Goal: Information Seeking & Learning: Learn about a topic

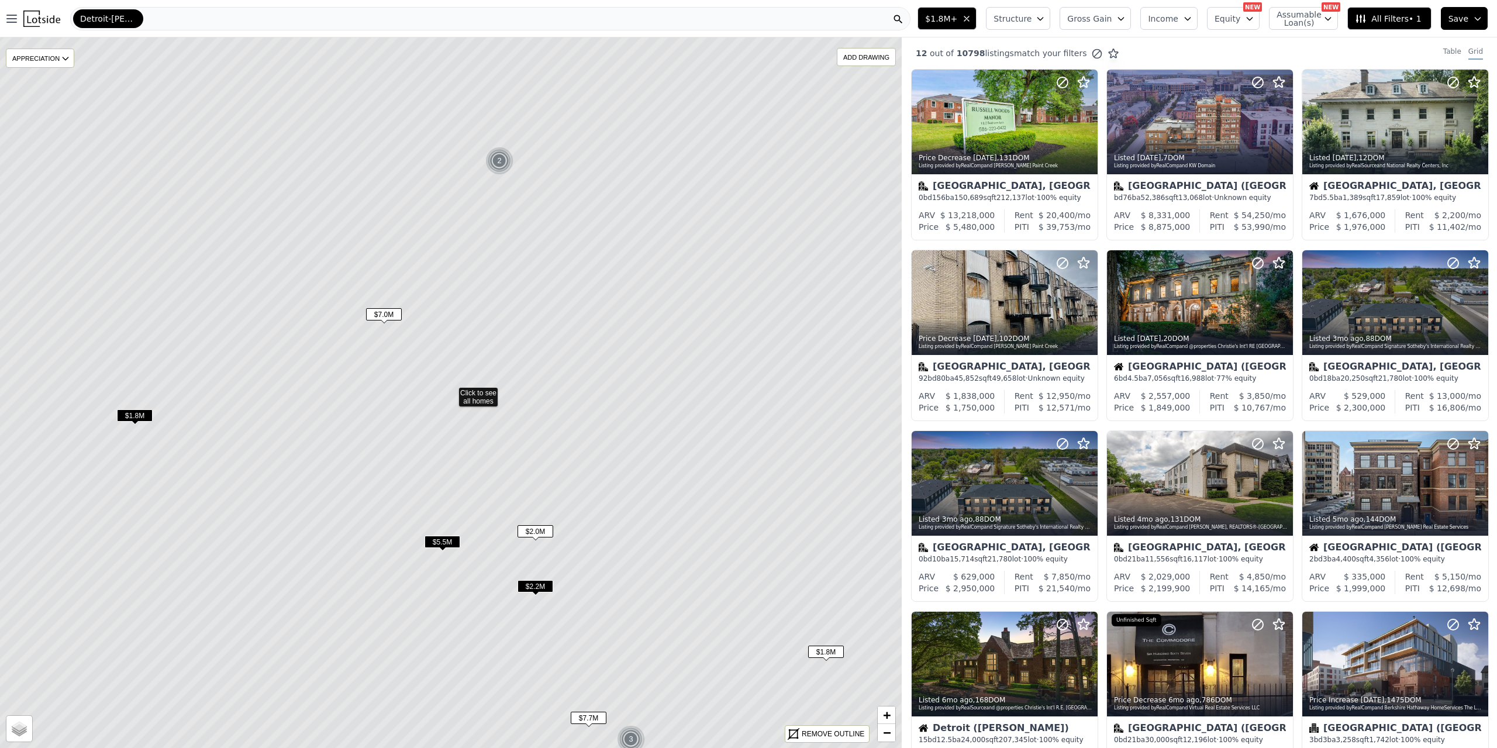
click at [132, 22] on span "Detroit-[PERSON_NAME][GEOGRAPHIC_DATA]" at bounding box center [108, 19] width 56 height 12
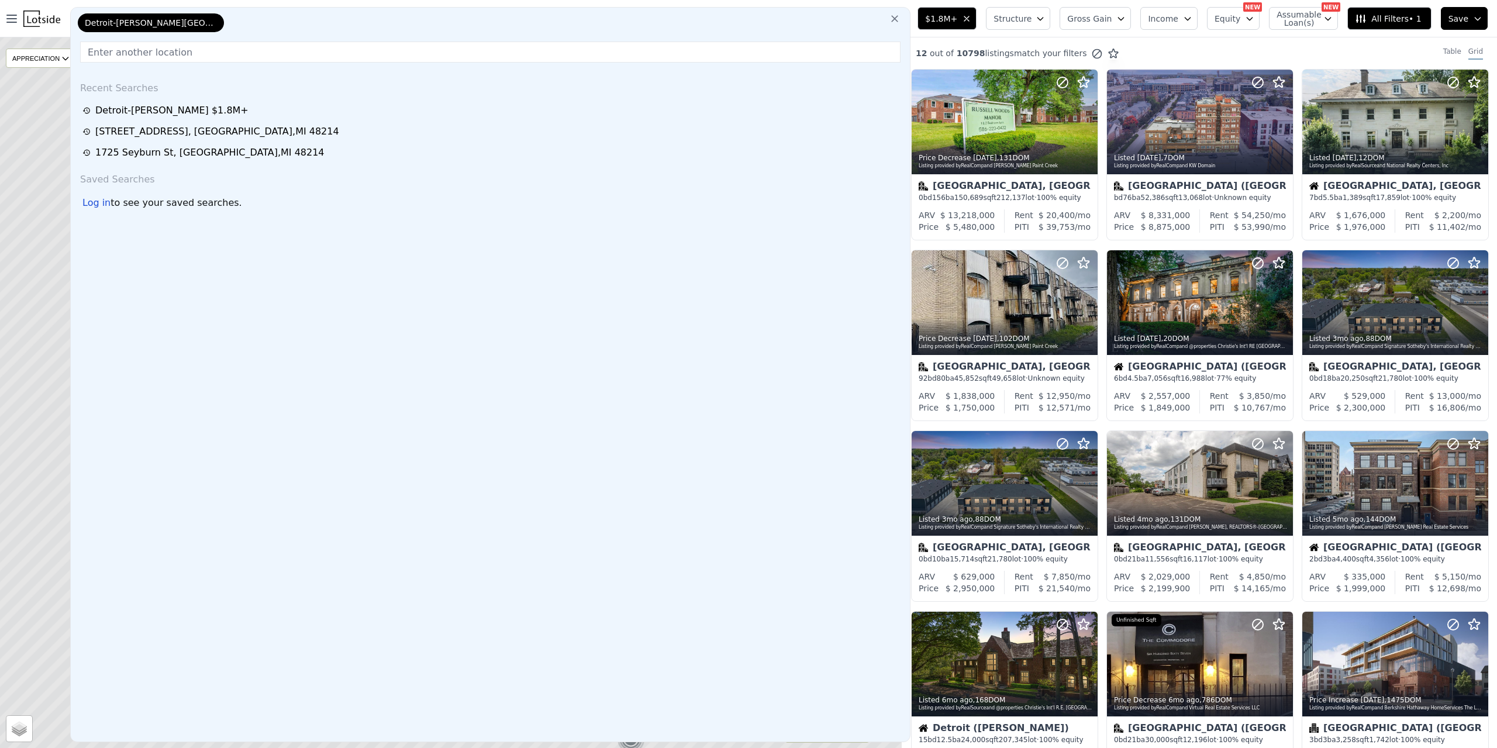
click at [971, 15] on icon "button" at bounding box center [966, 18] width 9 height 9
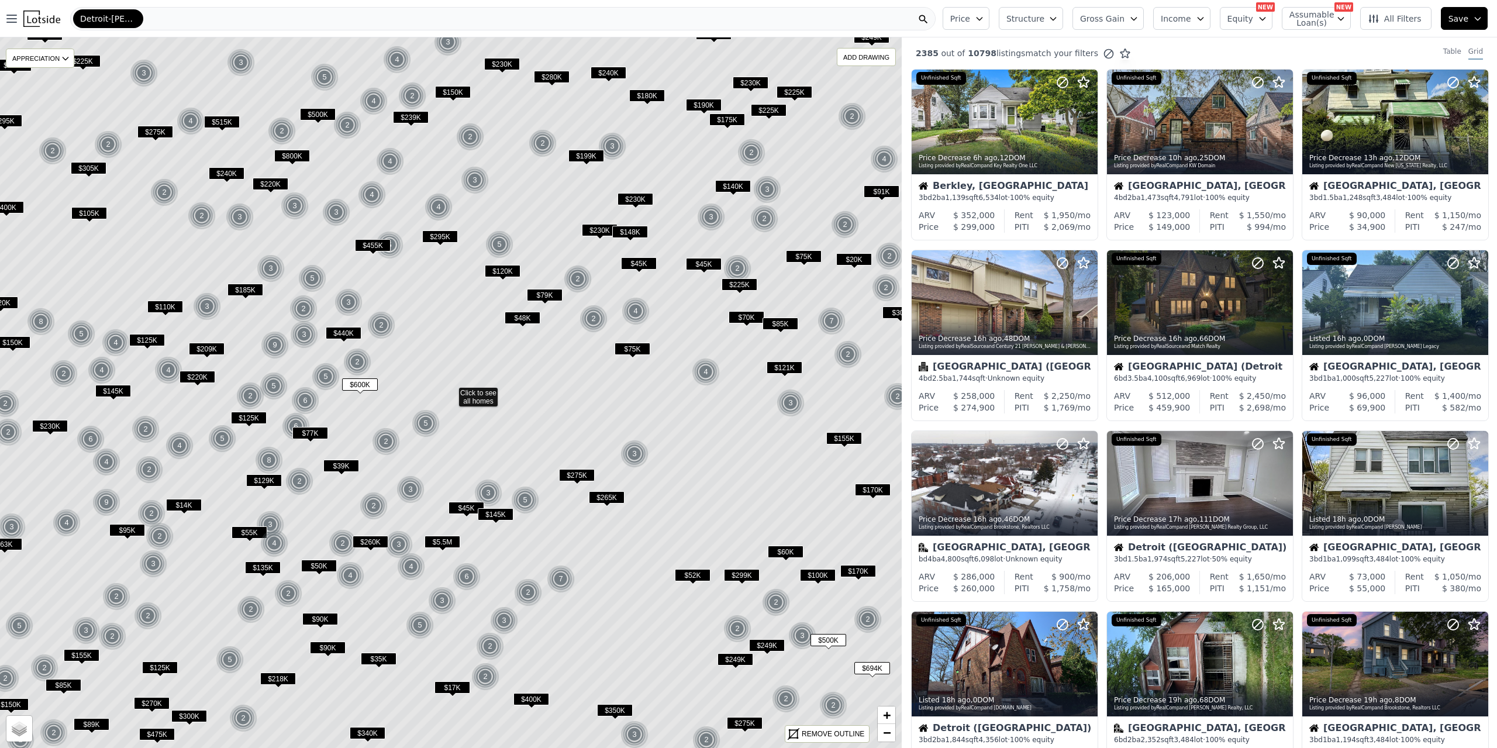
click at [171, 24] on div "Detroit-[PERSON_NAME][GEOGRAPHIC_DATA]" at bounding box center [502, 18] width 865 height 23
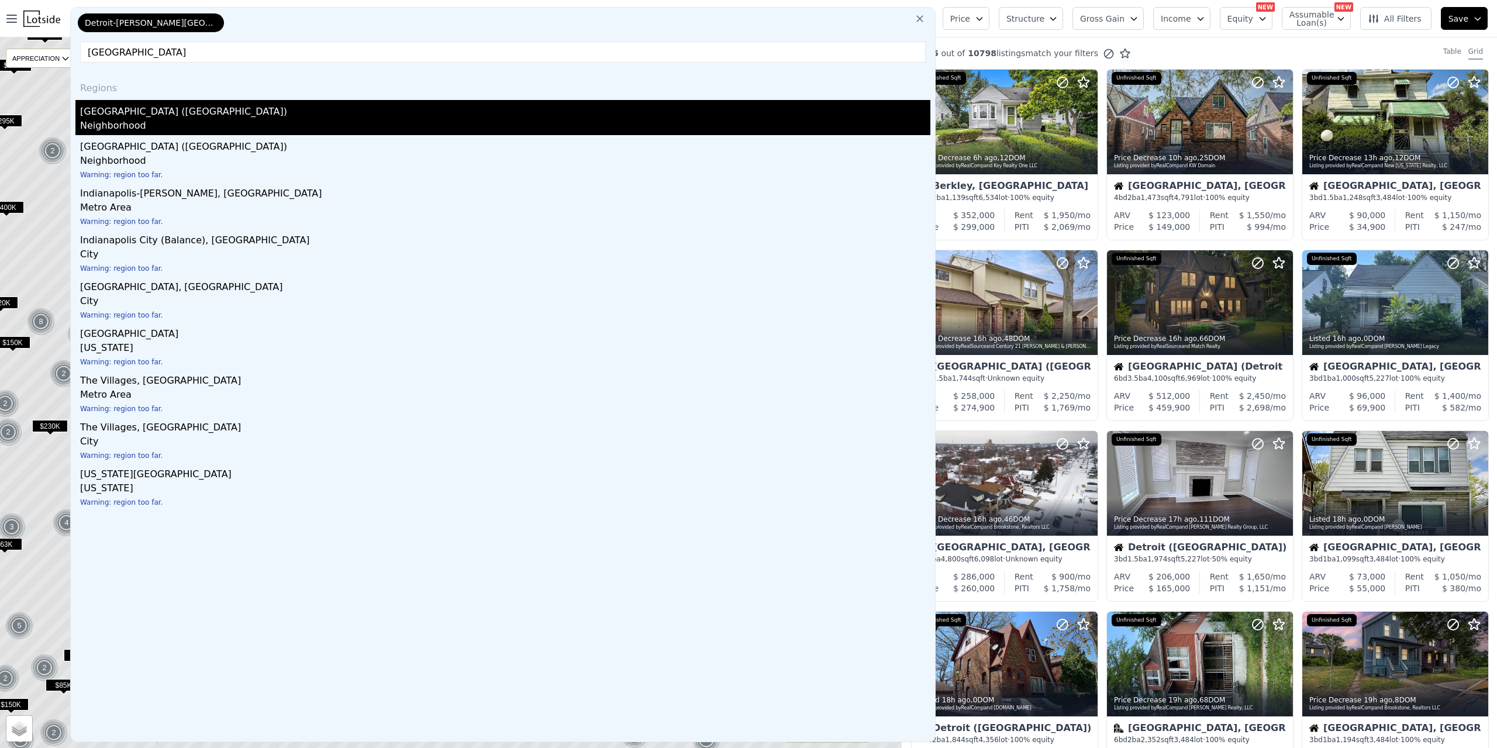
type input "[GEOGRAPHIC_DATA]"
click at [219, 120] on div "Neighborhood" at bounding box center [505, 127] width 850 height 16
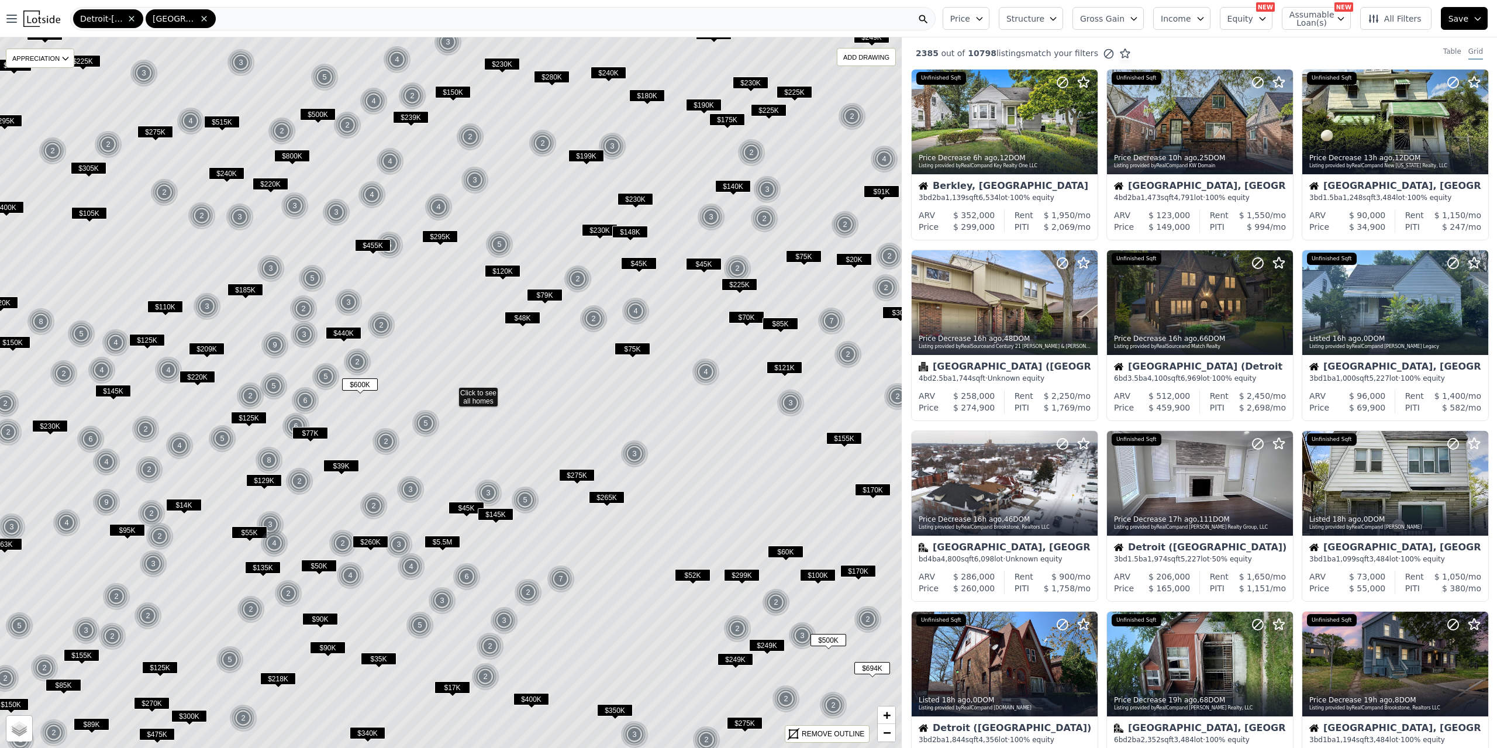
click at [267, 20] on div "Detroit-[PERSON_NAME][GEOGRAPHIC_DATA] ([GEOGRAPHIC_DATA])" at bounding box center [502, 18] width 865 height 23
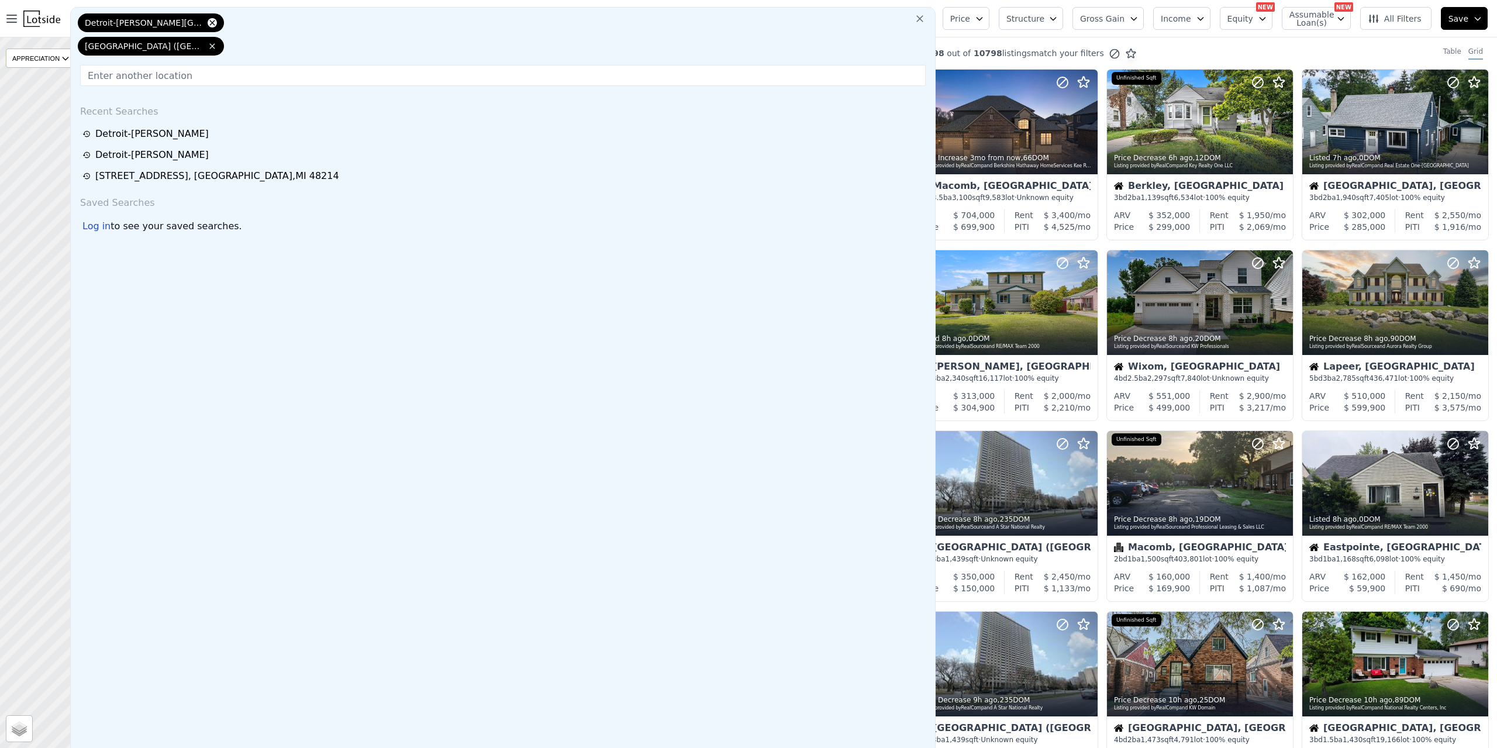
click at [208, 19] on icon at bounding box center [212, 22] width 9 height 9
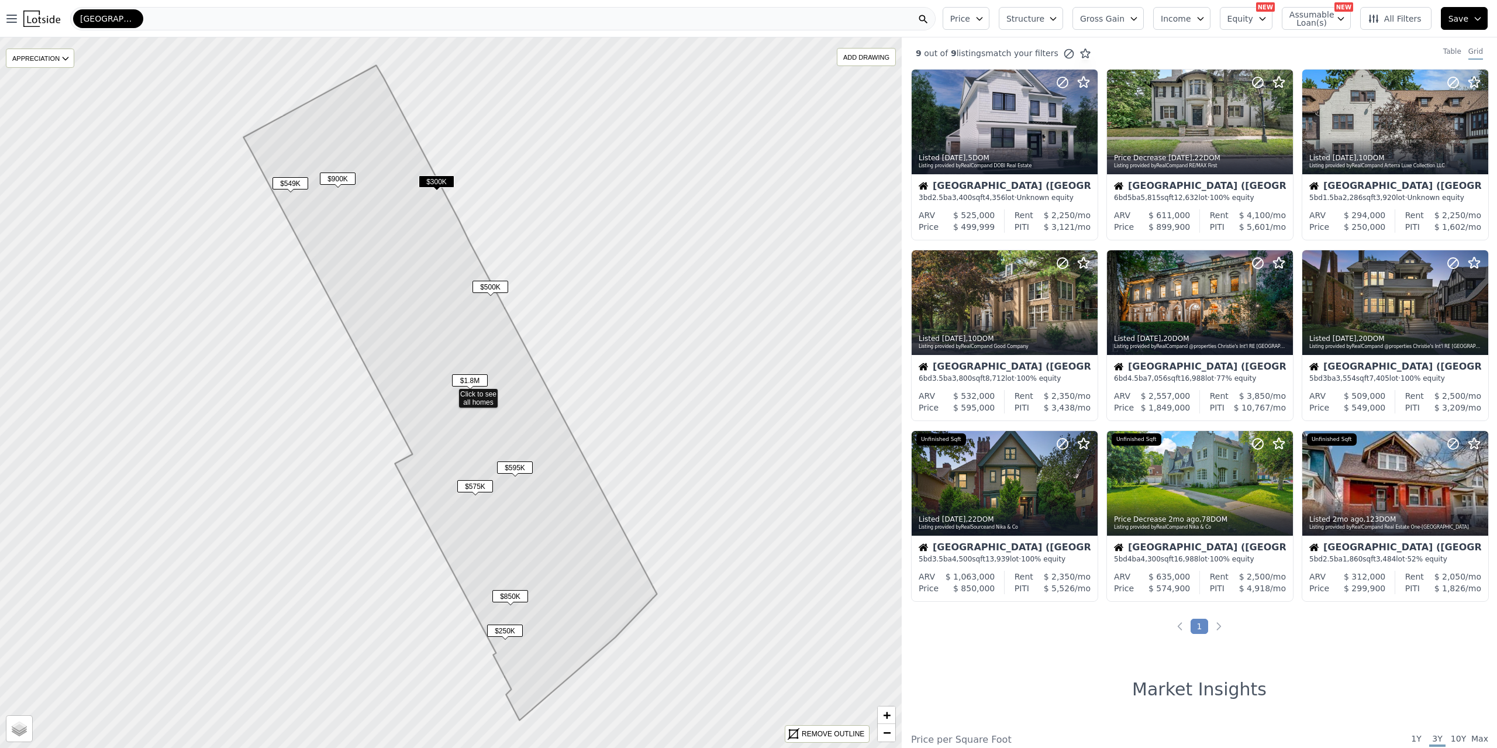
click at [220, 19] on div "[GEOGRAPHIC_DATA] ([GEOGRAPHIC_DATA])" at bounding box center [502, 18] width 865 height 23
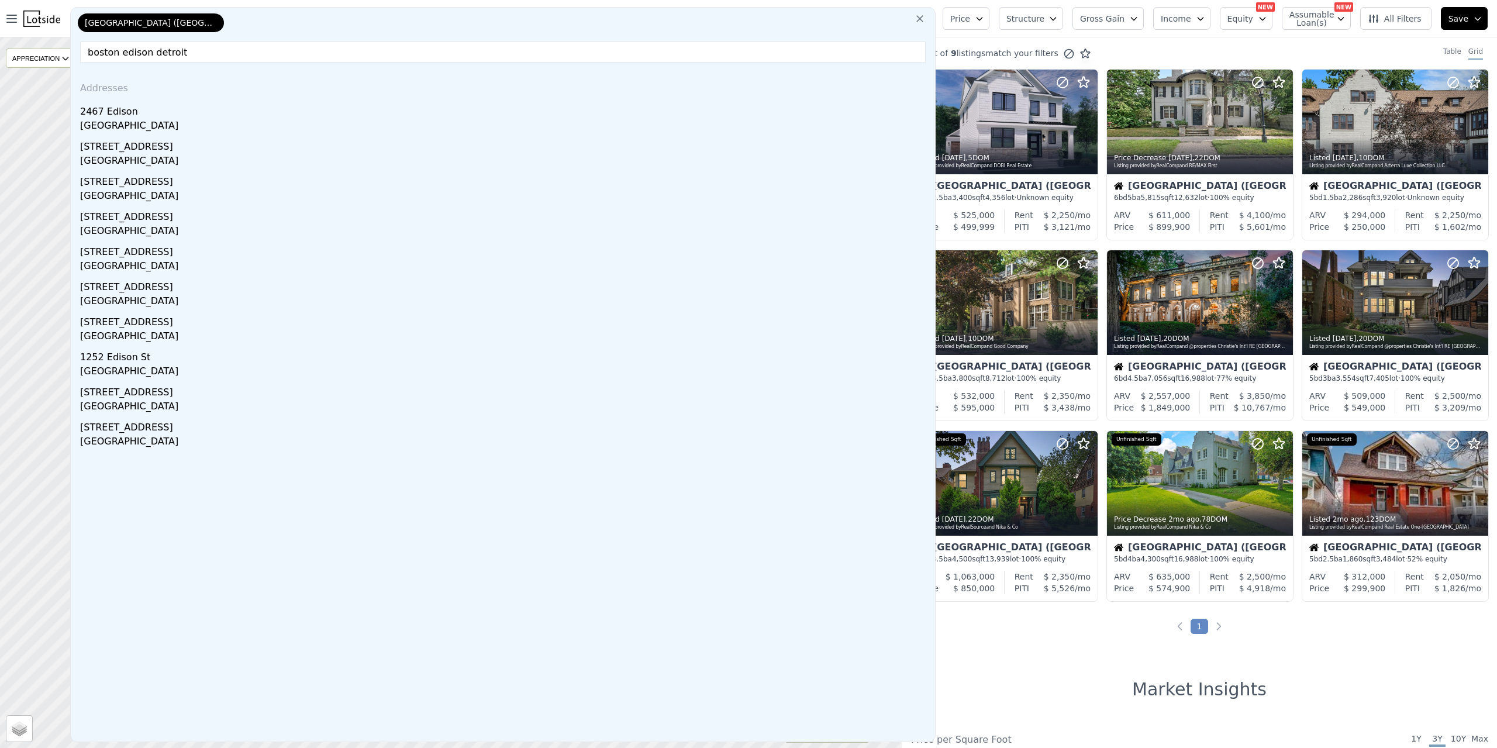
drag, startPoint x: 147, startPoint y: 53, endPoint x: 88, endPoint y: 31, distance: 63.6
click at [88, 31] on div "[GEOGRAPHIC_DATA] ([GEOGRAPHIC_DATA]) [GEOGRAPHIC_DATA] edison detroit Addresse…" at bounding box center [502, 374] width 865 height 735
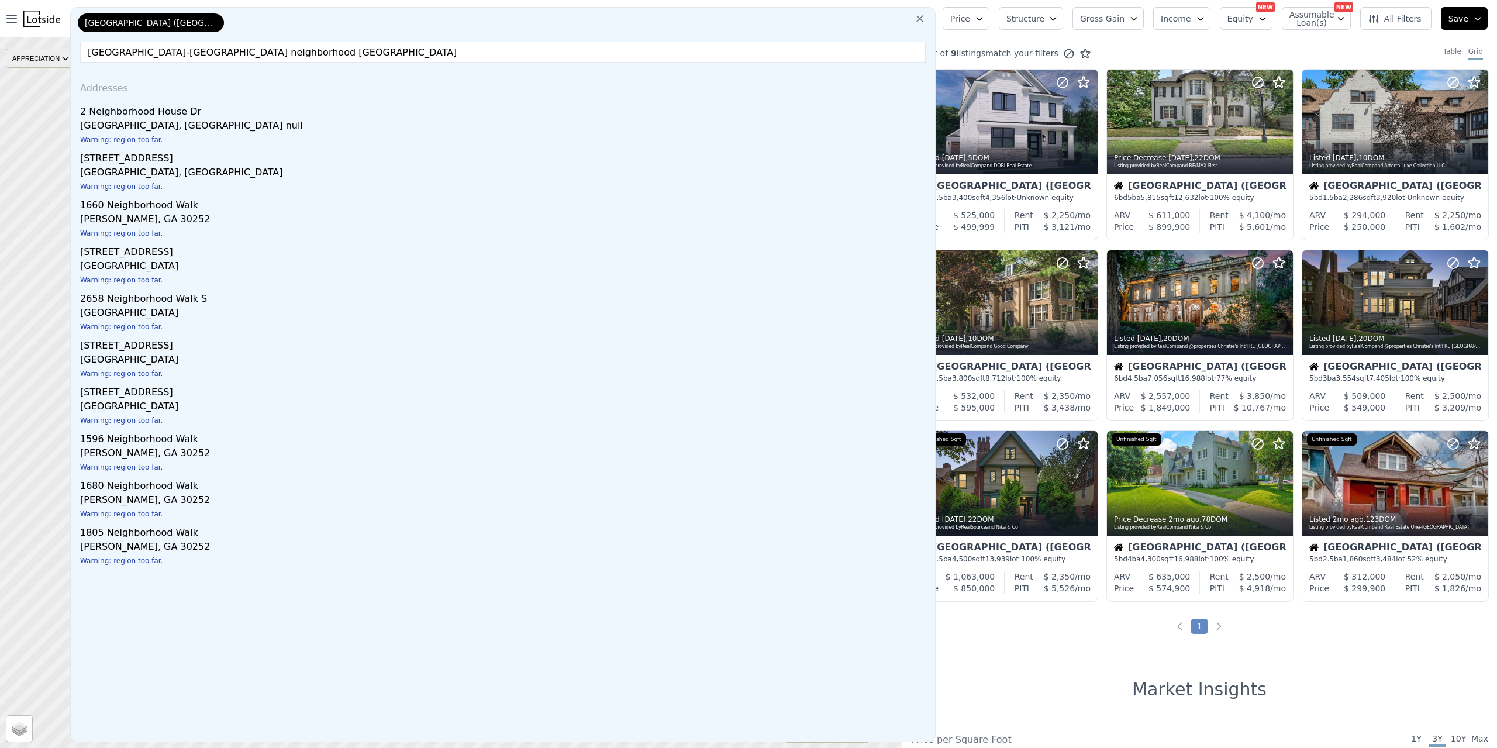
drag, startPoint x: 285, startPoint y: 58, endPoint x: 8, endPoint y: 54, distance: 277.2
click at [8, 54] on div "Open main menu [GEOGRAPHIC_DATA] ([GEOGRAPHIC_DATA]) [GEOGRAPHIC_DATA] ([GEOGRA…" at bounding box center [748, 374] width 1497 height 748
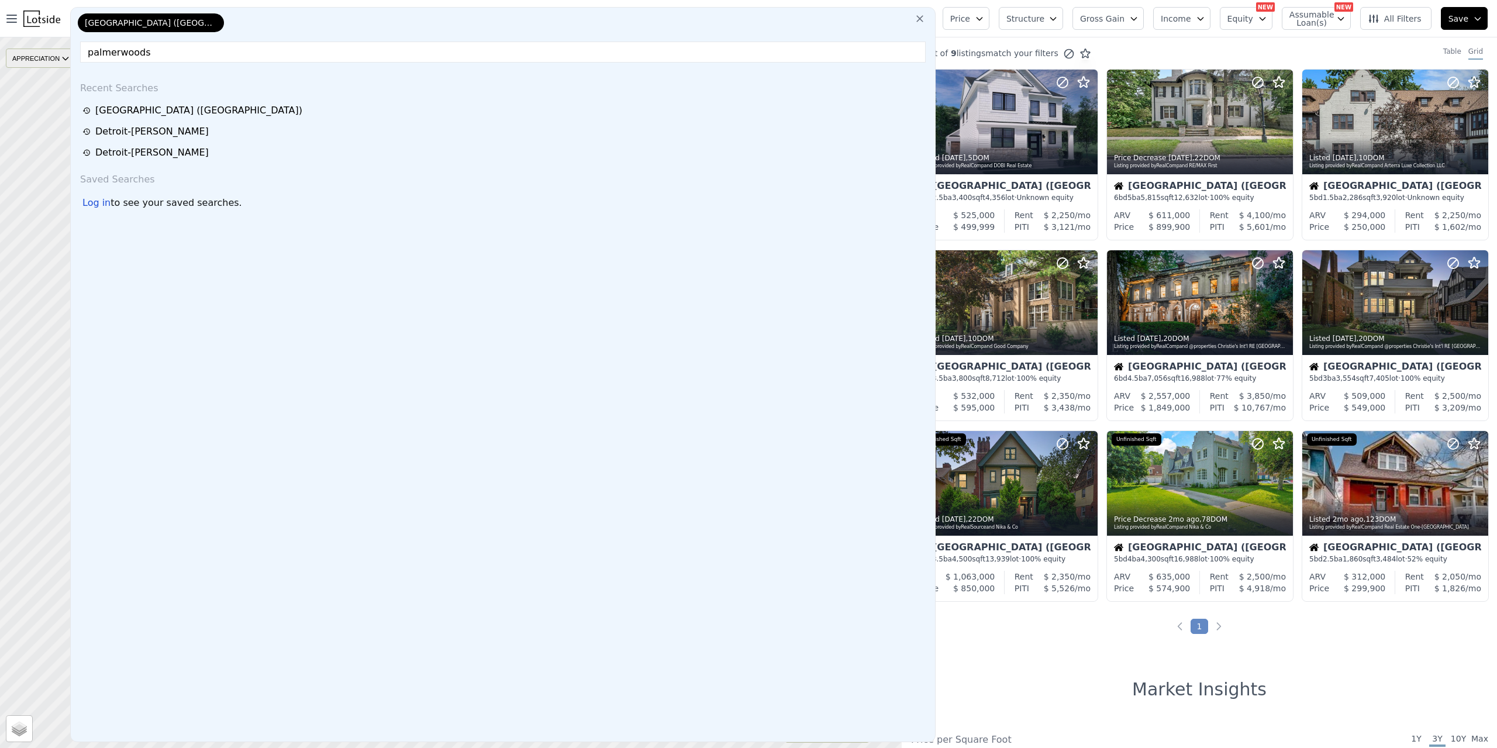
type input "[PERSON_NAME]"
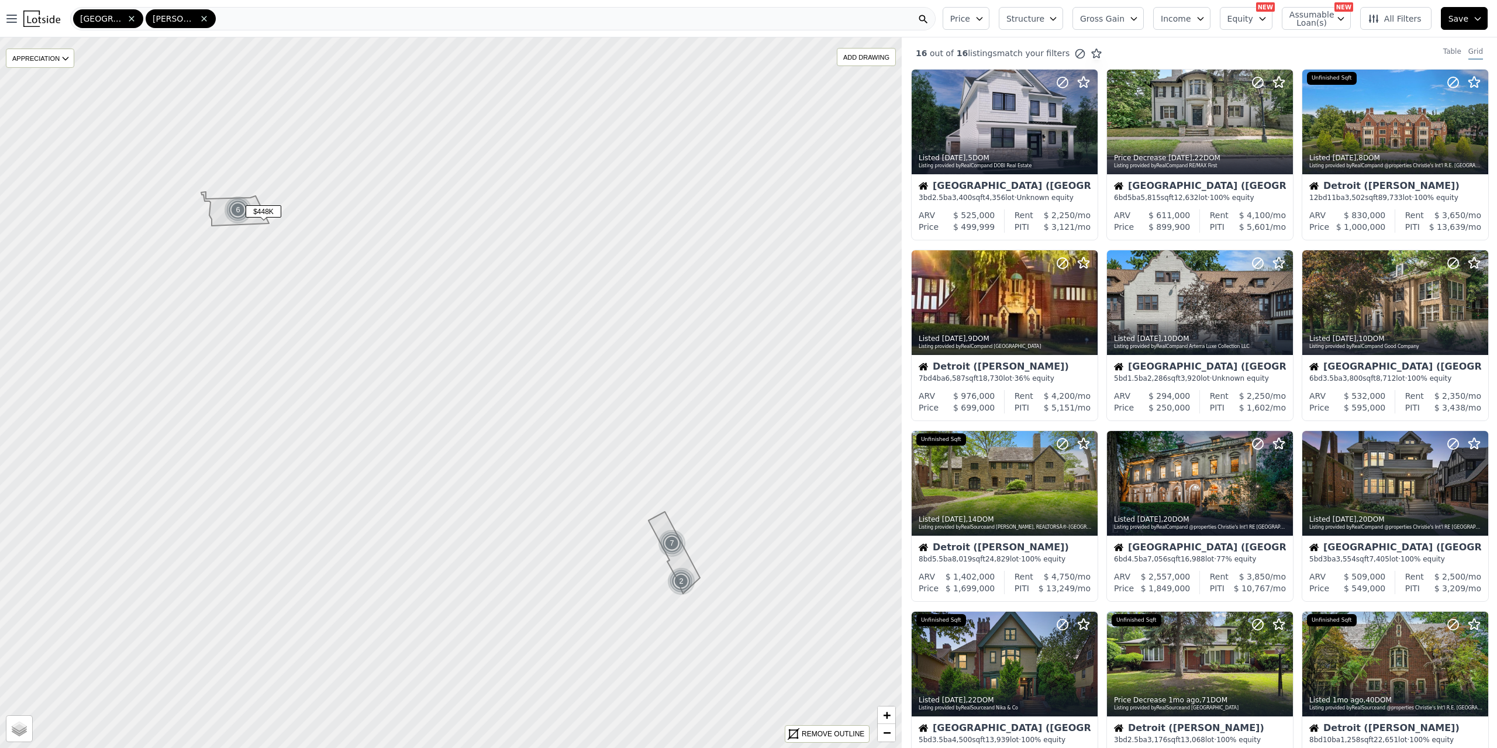
click at [247, 16] on div "[GEOGRAPHIC_DATA] ([GEOGRAPHIC_DATA]) [PERSON_NAME] ([GEOGRAPHIC_DATA])" at bounding box center [502, 18] width 865 height 23
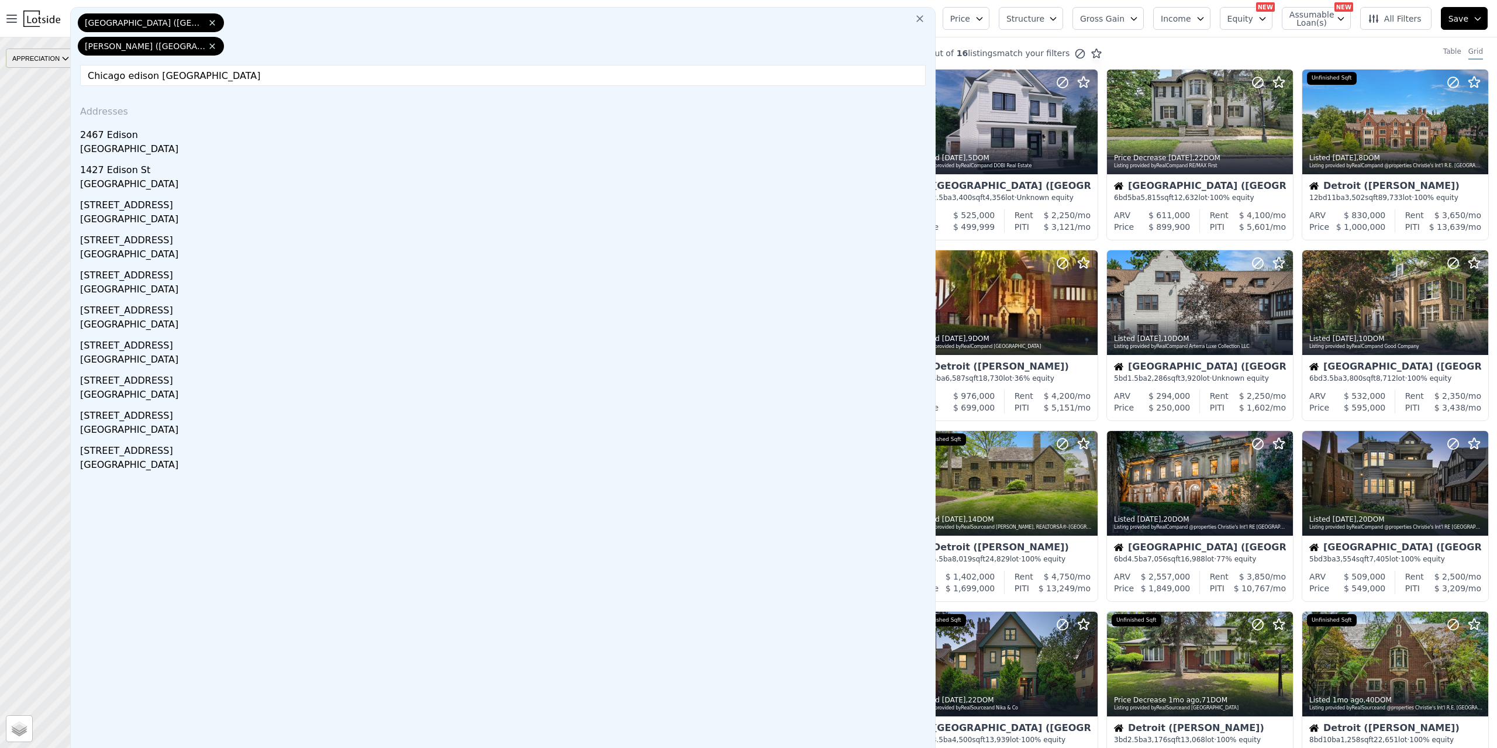
drag, startPoint x: 119, startPoint y: 81, endPoint x: 15, endPoint y: 65, distance: 105.8
click at [15, 65] on div "Open main menu [GEOGRAPHIC_DATA] ([GEOGRAPHIC_DATA]) [PERSON_NAME] ([GEOGRAPHIC…" at bounding box center [748, 374] width 1497 height 748
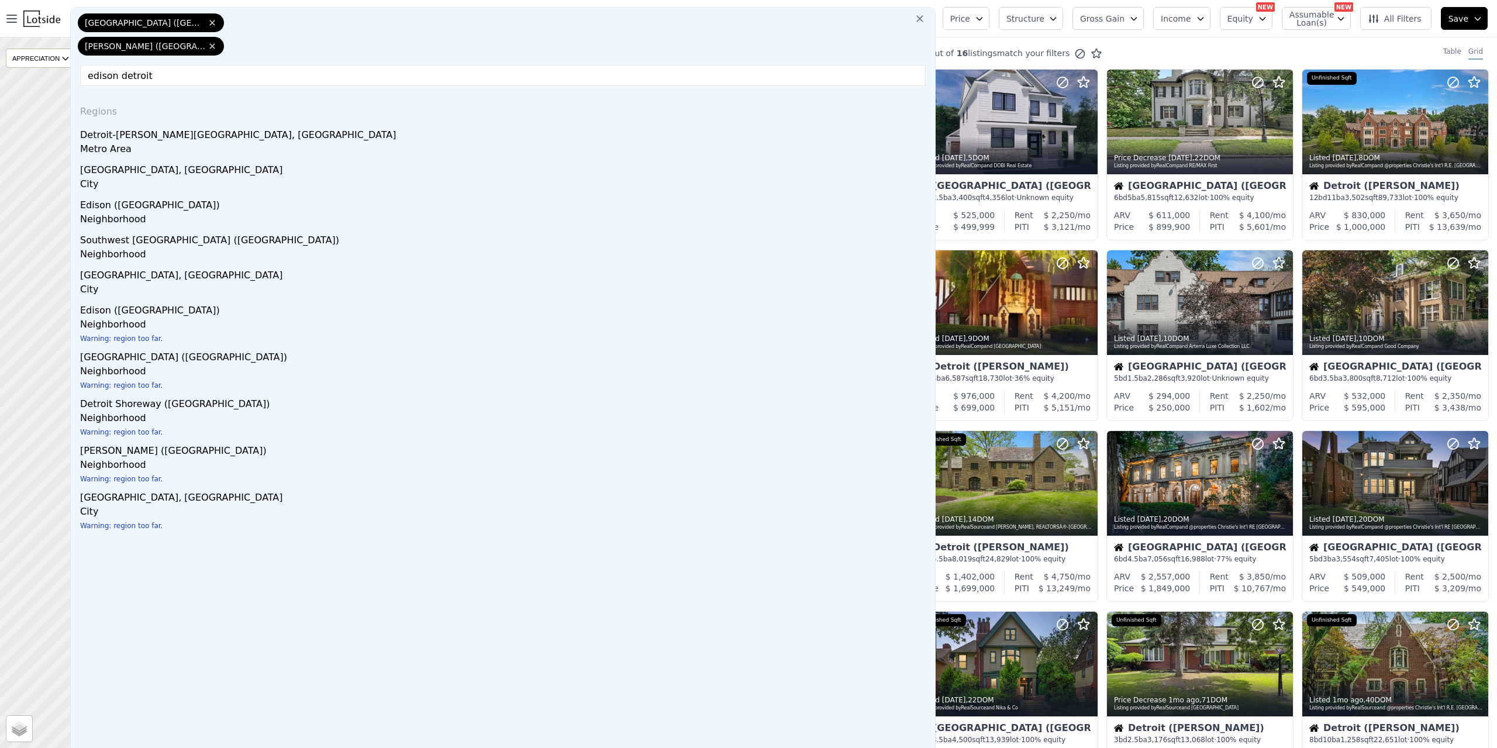
click at [219, 84] on input "edison detroit" at bounding box center [502, 75] width 845 height 21
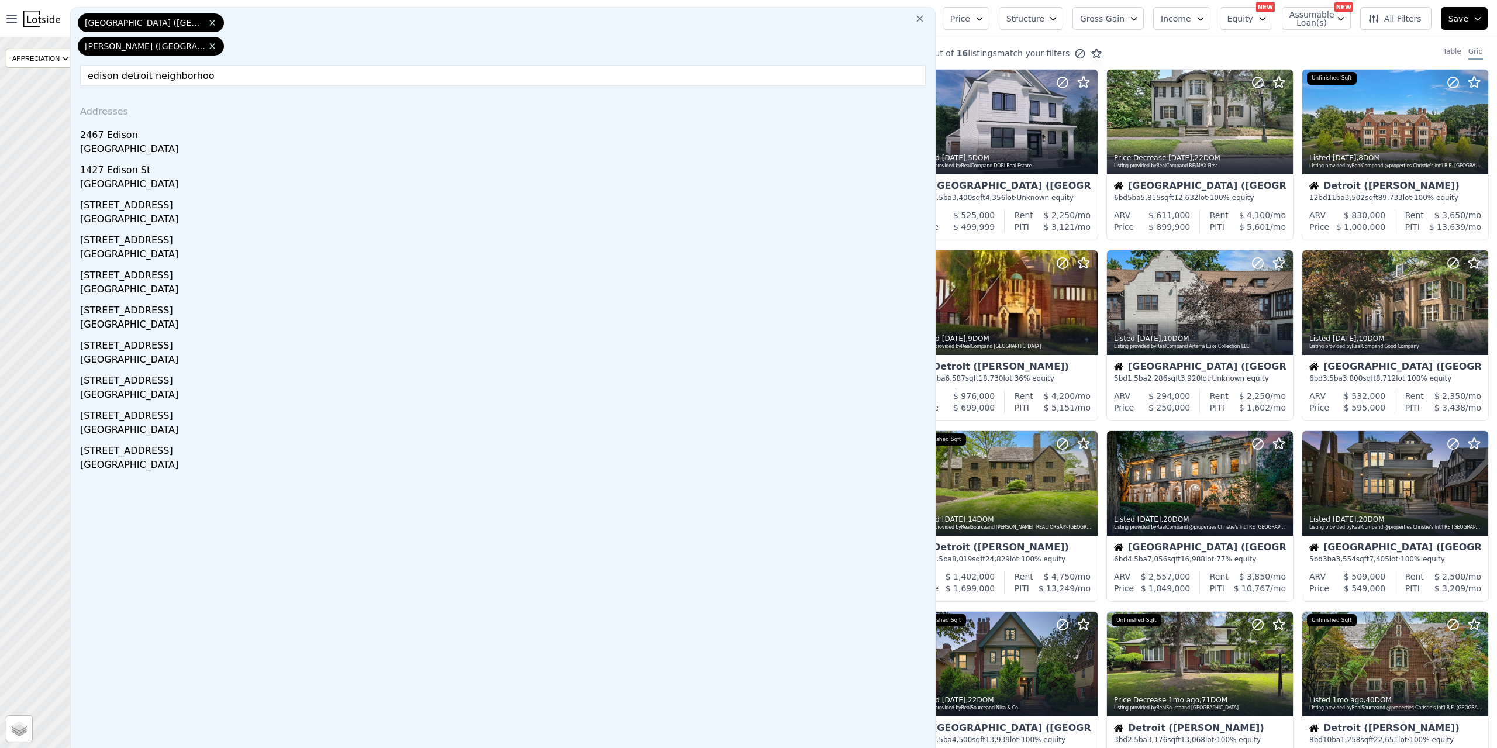
type input "edison [GEOGRAPHIC_DATA] neighborhood"
drag, startPoint x: 219, startPoint y: 84, endPoint x: 71, endPoint y: 66, distance: 149.0
click at [71, 66] on div "[GEOGRAPHIC_DATA] ([GEOGRAPHIC_DATA]) [PERSON_NAME] ([GEOGRAPHIC_DATA]) [GEOGRA…" at bounding box center [502, 386] width 865 height 758
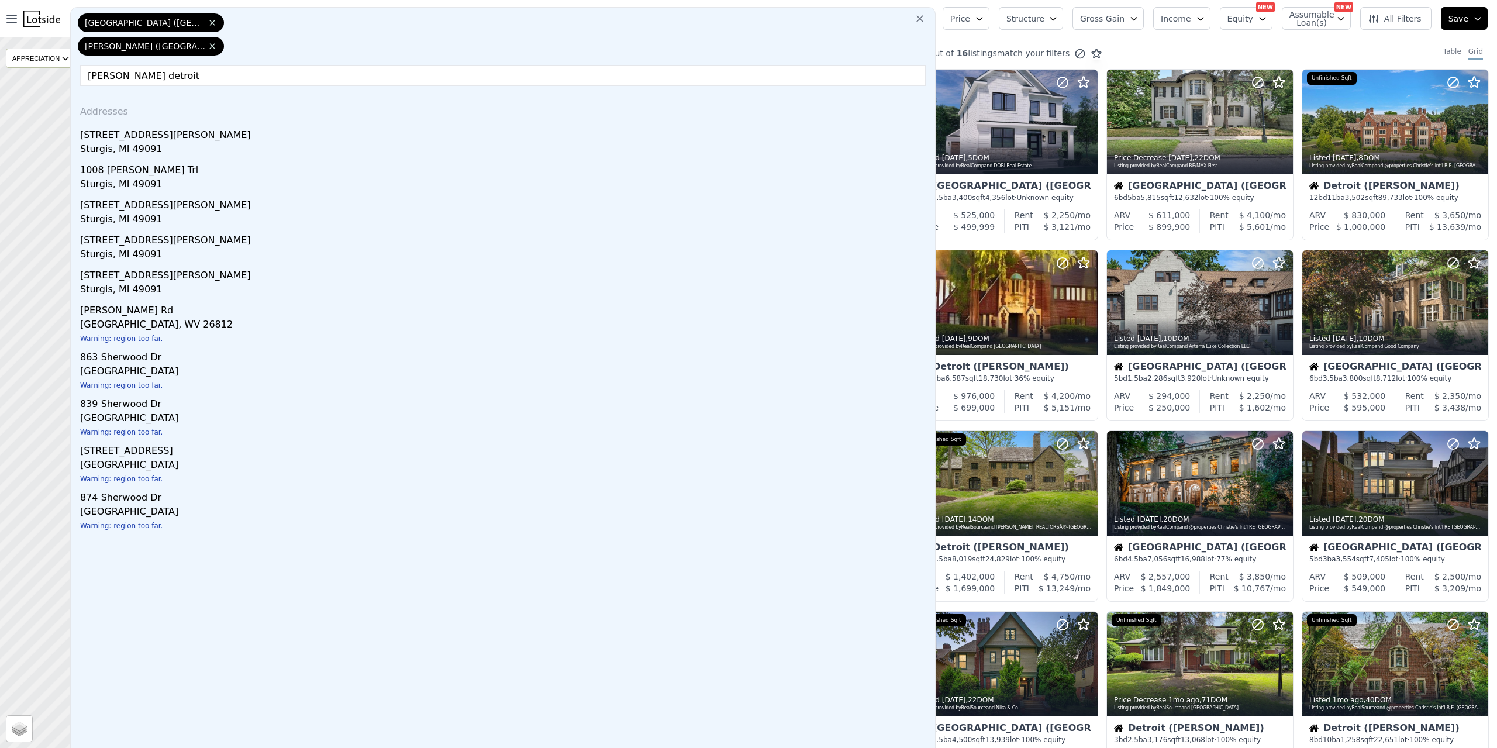
click at [143, 78] on input "[PERSON_NAME] detroit" at bounding box center [502, 75] width 845 height 21
click at [195, 77] on input "[PERSON_NAME] detroit" at bounding box center [502, 75] width 845 height 21
type input "[PERSON_NAME][GEOGRAPHIC_DATA] neighborhood"
drag, startPoint x: 322, startPoint y: 71, endPoint x: -68, endPoint y: 68, distance: 390.0
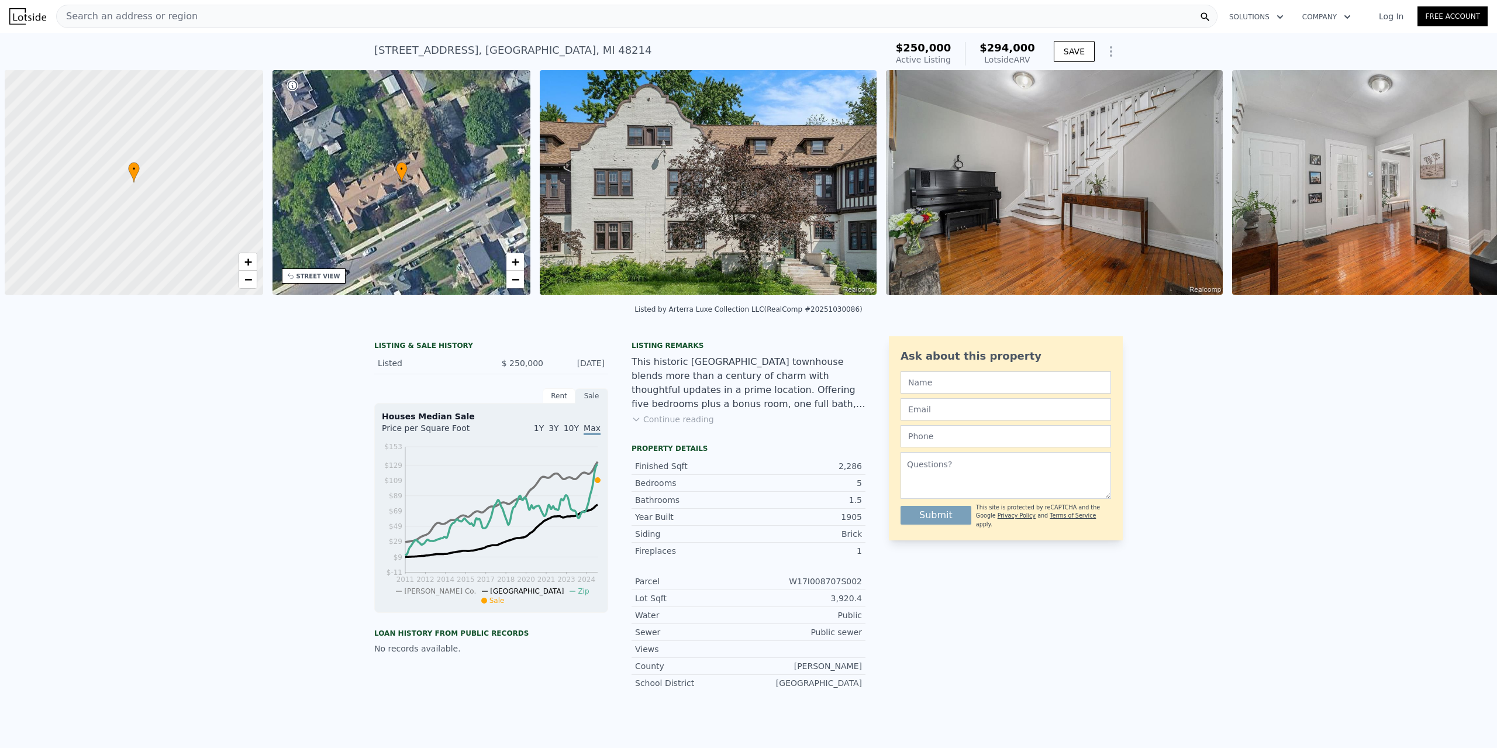
scroll to position [0, 5]
